Goal: Check status: Check status

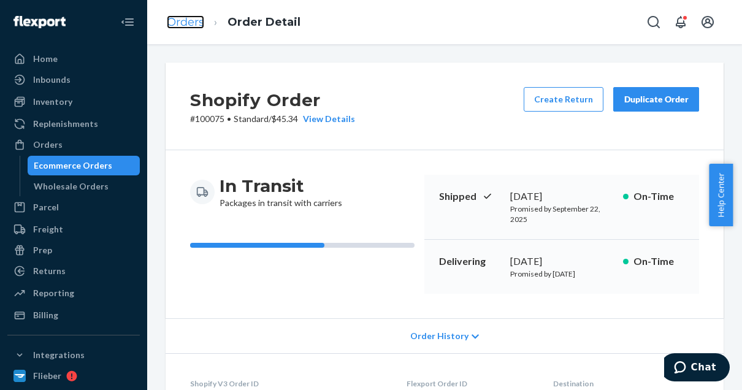
drag, startPoint x: 0, startPoint y: 0, endPoint x: 186, endPoint y: 24, distance: 187.9
click at [186, 24] on link "Orders" at bounding box center [185, 21] width 37 height 13
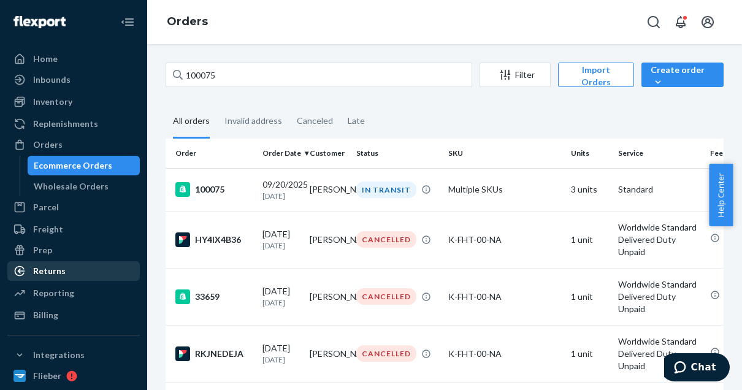
click at [54, 273] on div "Returns" at bounding box center [49, 271] width 32 height 12
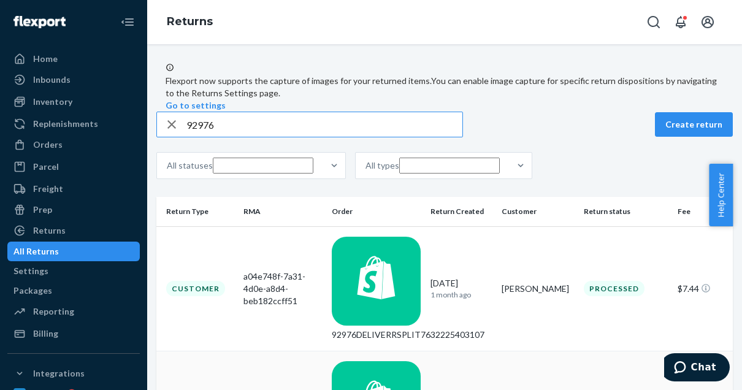
scroll to position [39, 0]
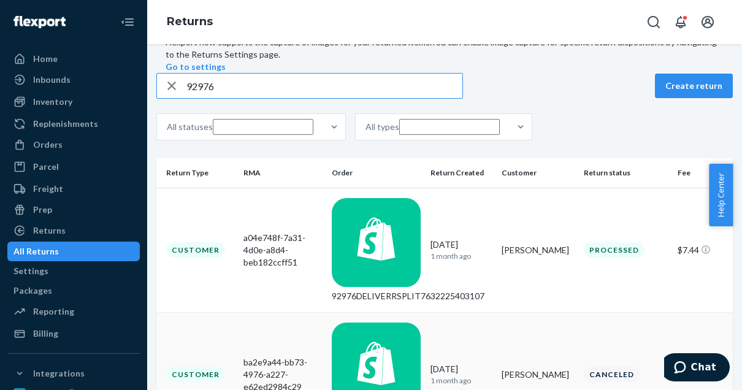
type input "92976"
click at [232, 312] on td "Customer" at bounding box center [197, 374] width 82 height 124
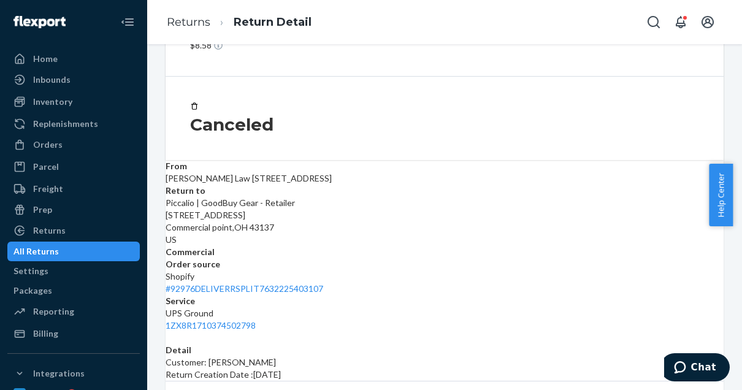
scroll to position [98, 0]
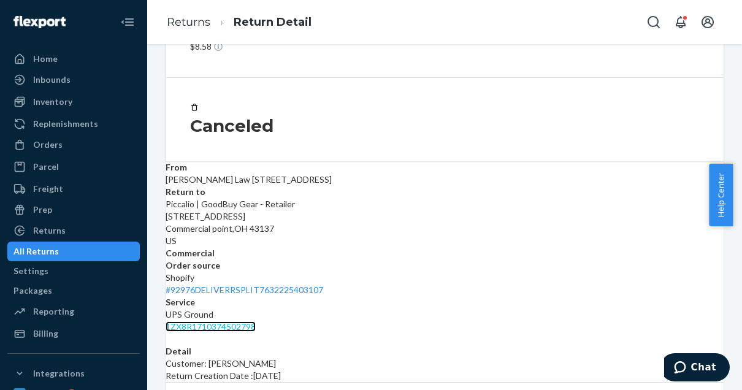
click at [256, 321] on link "1ZX8R1710374502798" at bounding box center [211, 326] width 90 height 10
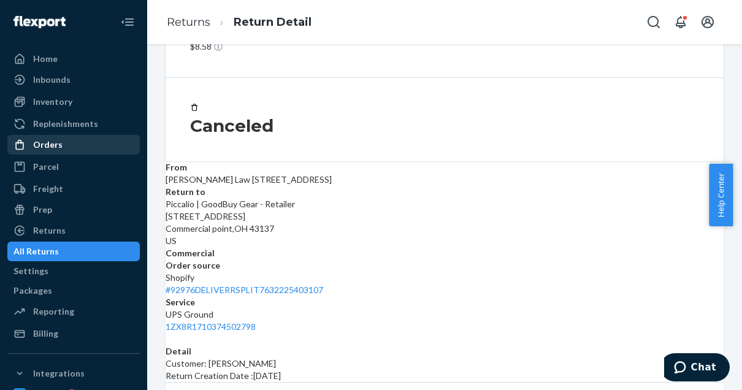
click at [52, 144] on div "Orders" at bounding box center [47, 145] width 29 height 12
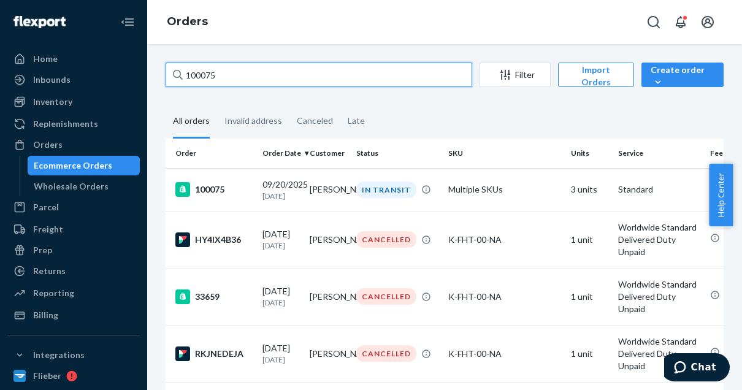
drag, startPoint x: 235, startPoint y: 72, endPoint x: 174, endPoint y: 73, distance: 61.9
click at [174, 73] on div "100075" at bounding box center [319, 75] width 307 height 25
paste input "96949"
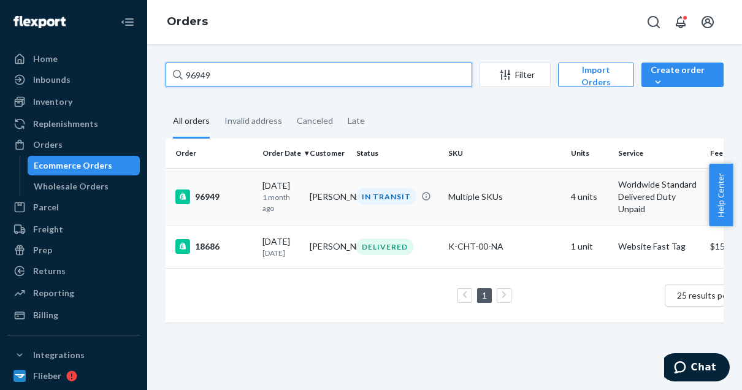
type input "96949"
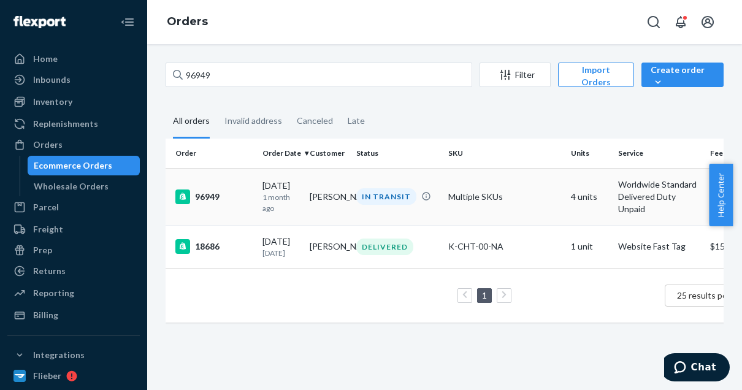
click at [212, 197] on div "96949" at bounding box center [213, 196] width 77 height 15
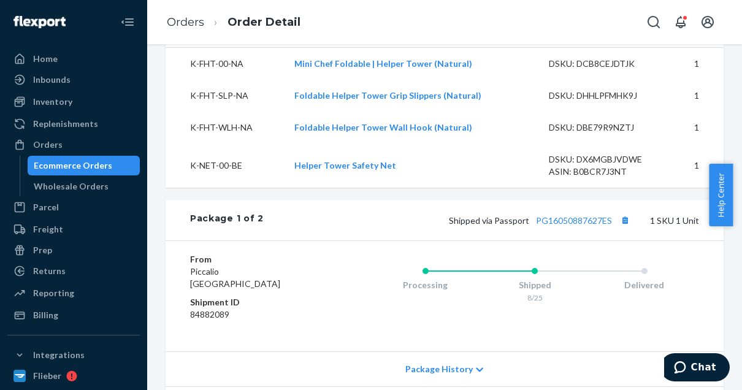
scroll to position [507, 0]
click at [583, 225] on link "PG16050887627ES" at bounding box center [574, 220] width 76 height 10
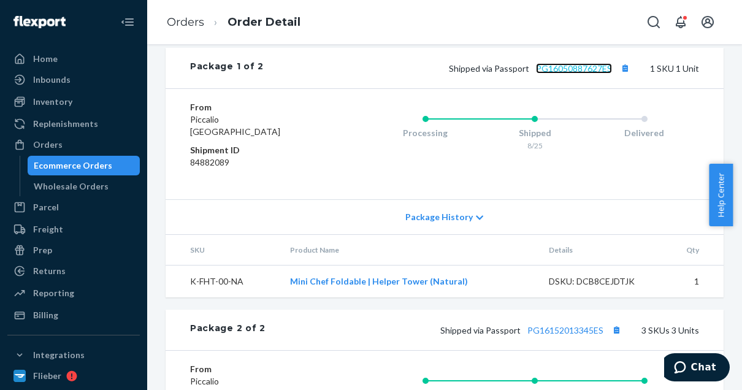
scroll to position [736, 0]
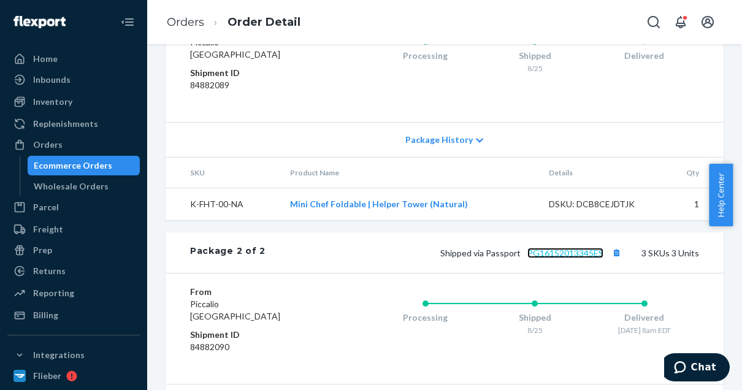
click at [589, 258] on link "PG16152013345ES" at bounding box center [565, 253] width 76 height 10
click at [185, 29] on li "Orders" at bounding box center [185, 23] width 37 height 16
click at [186, 18] on link "Orders" at bounding box center [185, 21] width 37 height 13
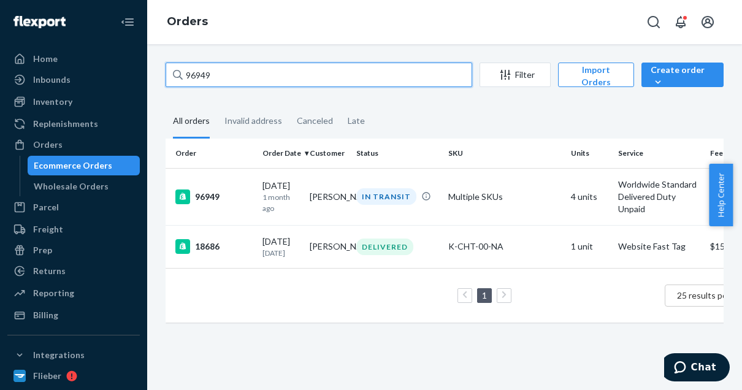
drag, startPoint x: 224, startPoint y: 74, endPoint x: 153, endPoint y: 78, distance: 71.3
click at [153, 78] on div "96949 Filter Import Orders Create order Ecommerce order Removal order All order…" at bounding box center [444, 217] width 595 height 346
paste input "100294"
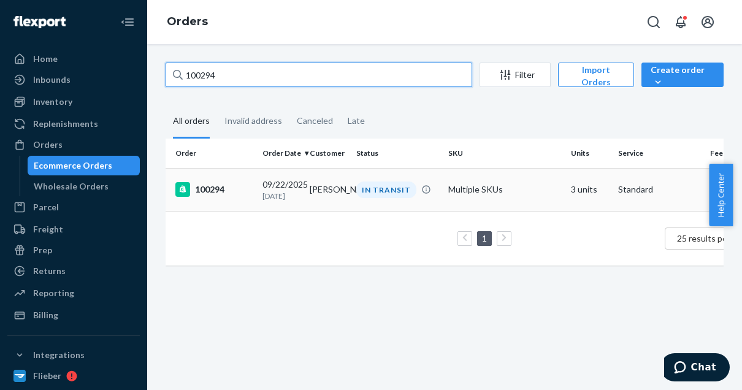
type input "100294"
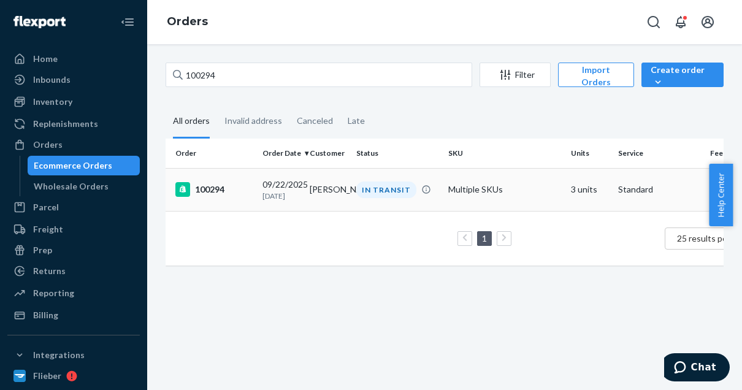
click at [221, 194] on div "100294" at bounding box center [213, 189] width 77 height 15
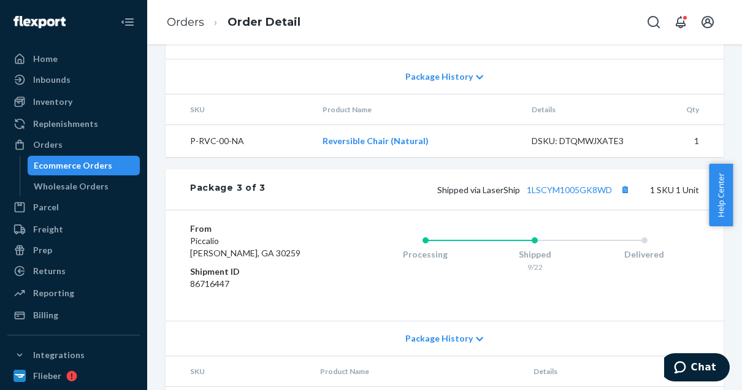
scroll to position [1030, 0]
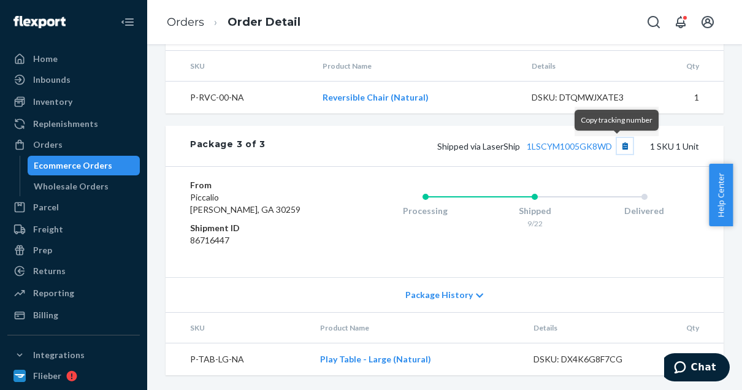
click at [617, 146] on button "Copy tracking number" at bounding box center [625, 146] width 16 height 16
